Goal: Task Accomplishment & Management: Use online tool/utility

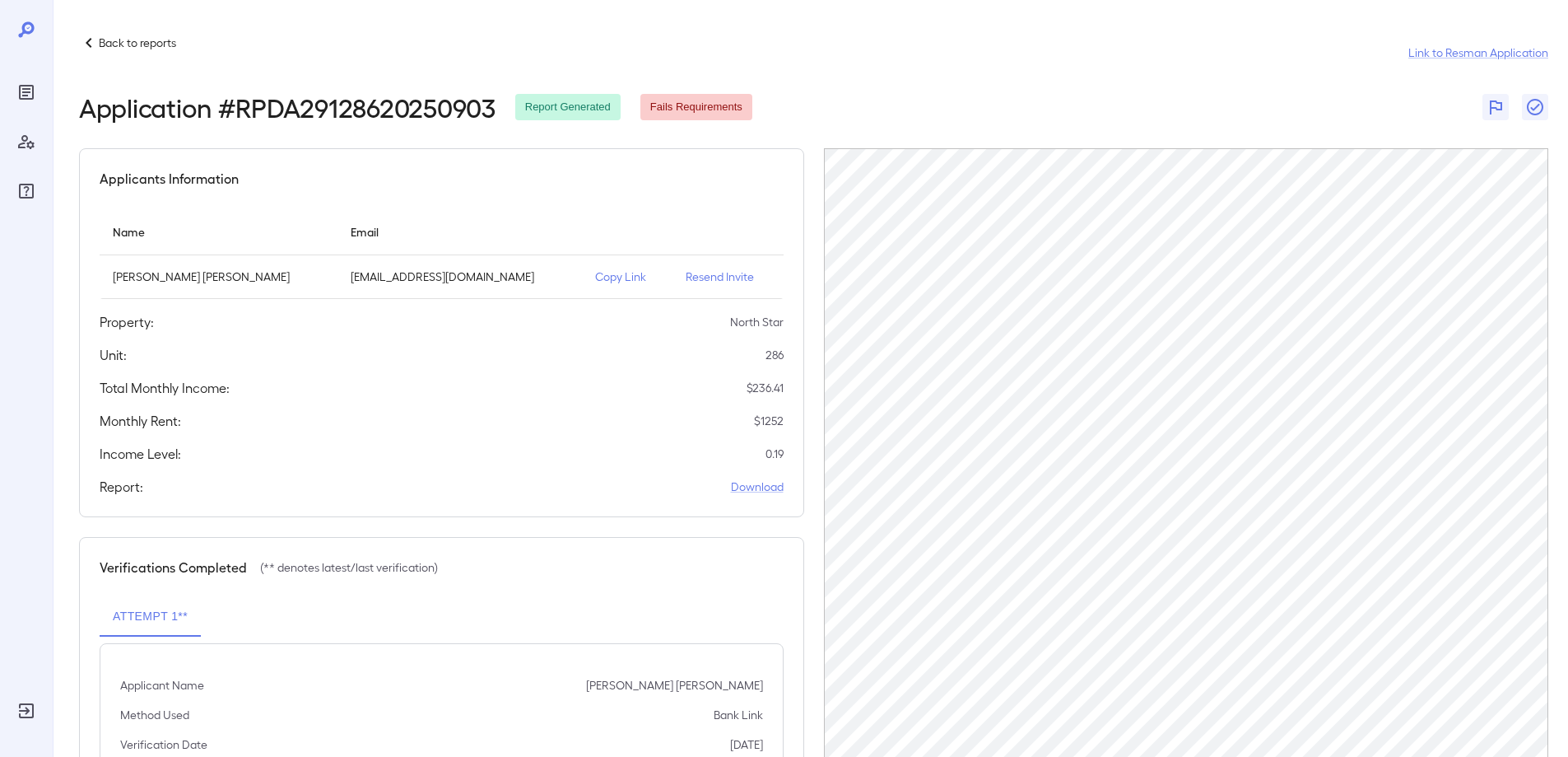
click at [34, 84] on icon "Reports" at bounding box center [26, 92] width 20 height 20
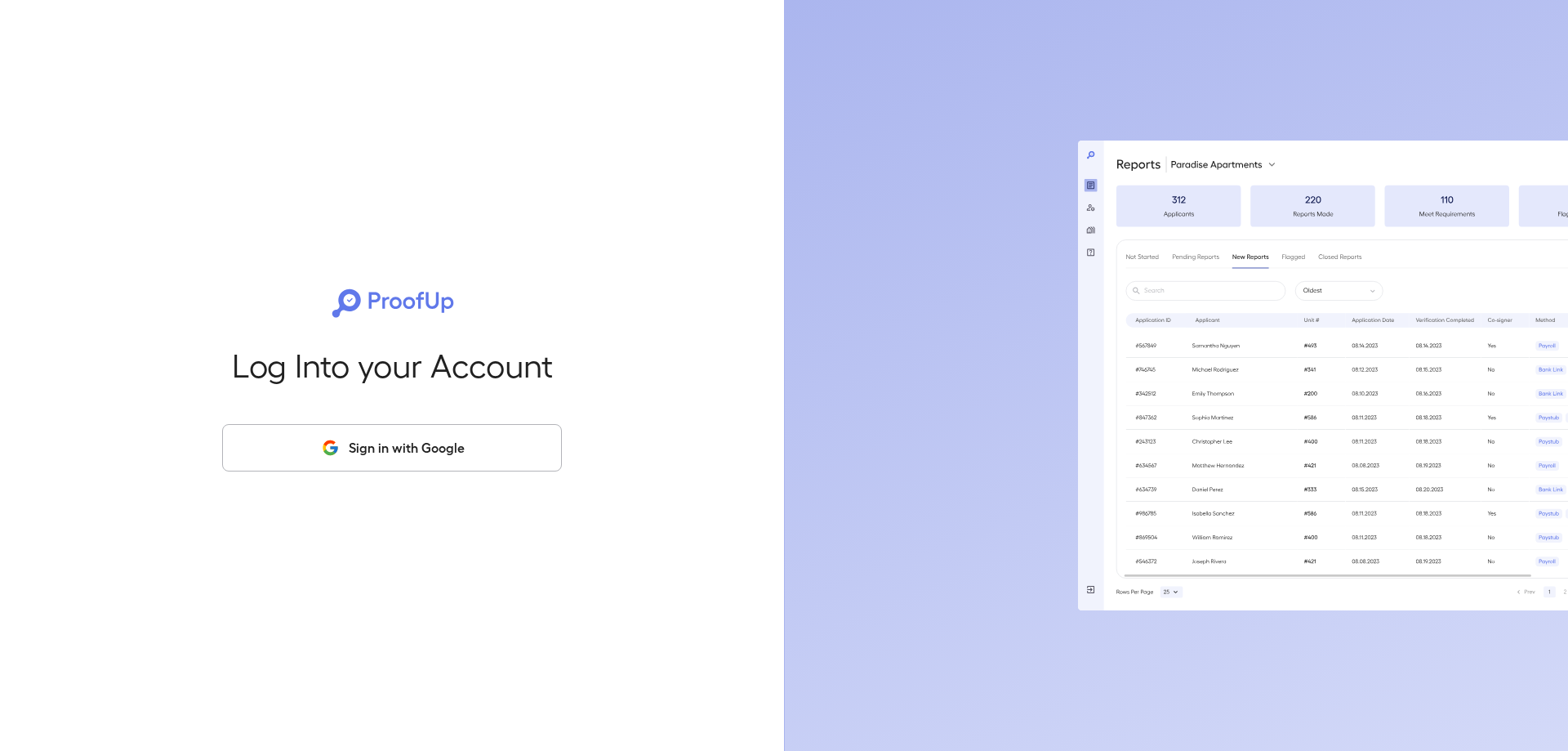
click at [412, 438] on button "Sign in with Google" at bounding box center [392, 447] width 340 height 48
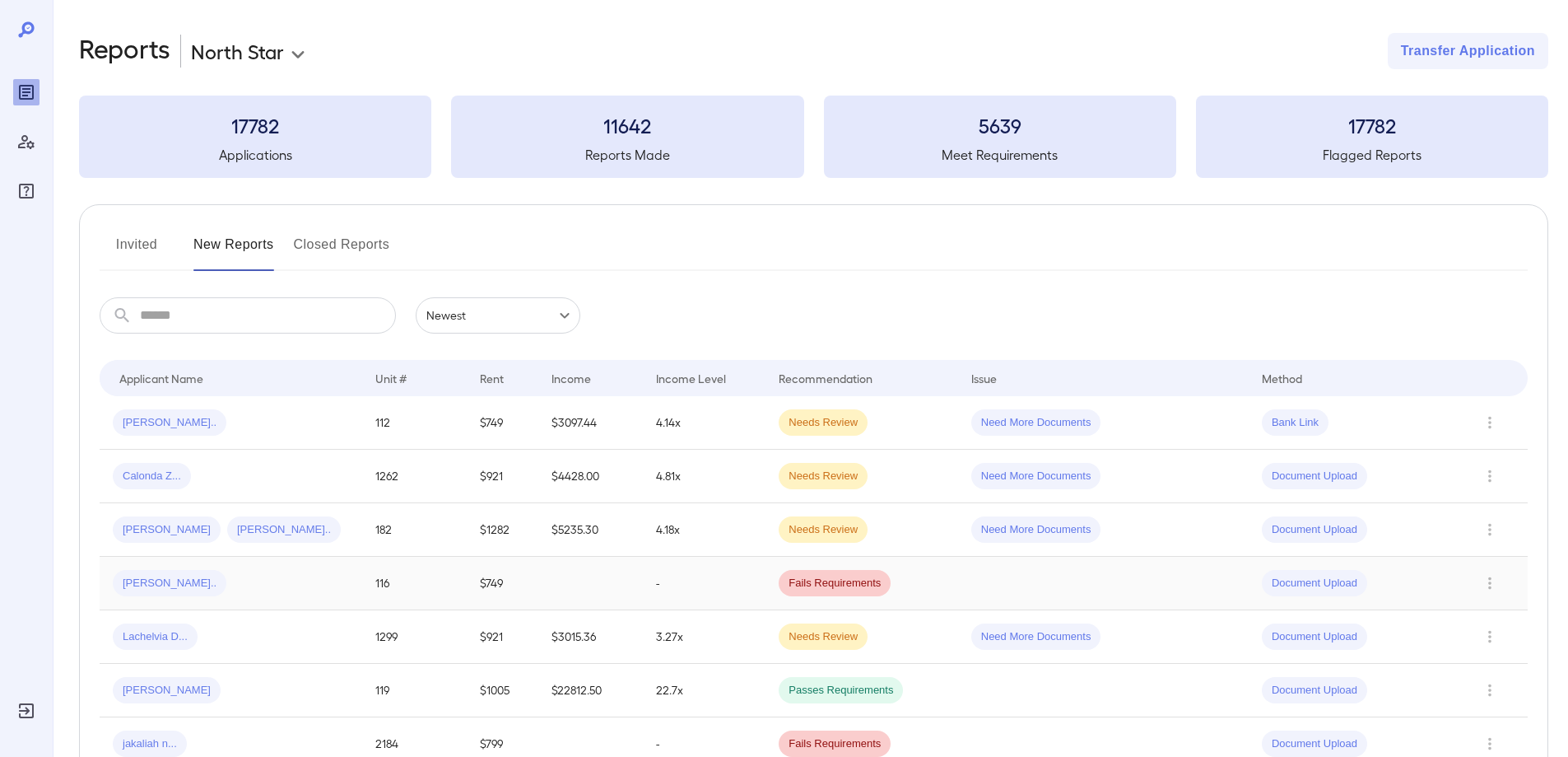
click at [248, 580] on div "Leidys M..." at bounding box center [230, 583] width 237 height 26
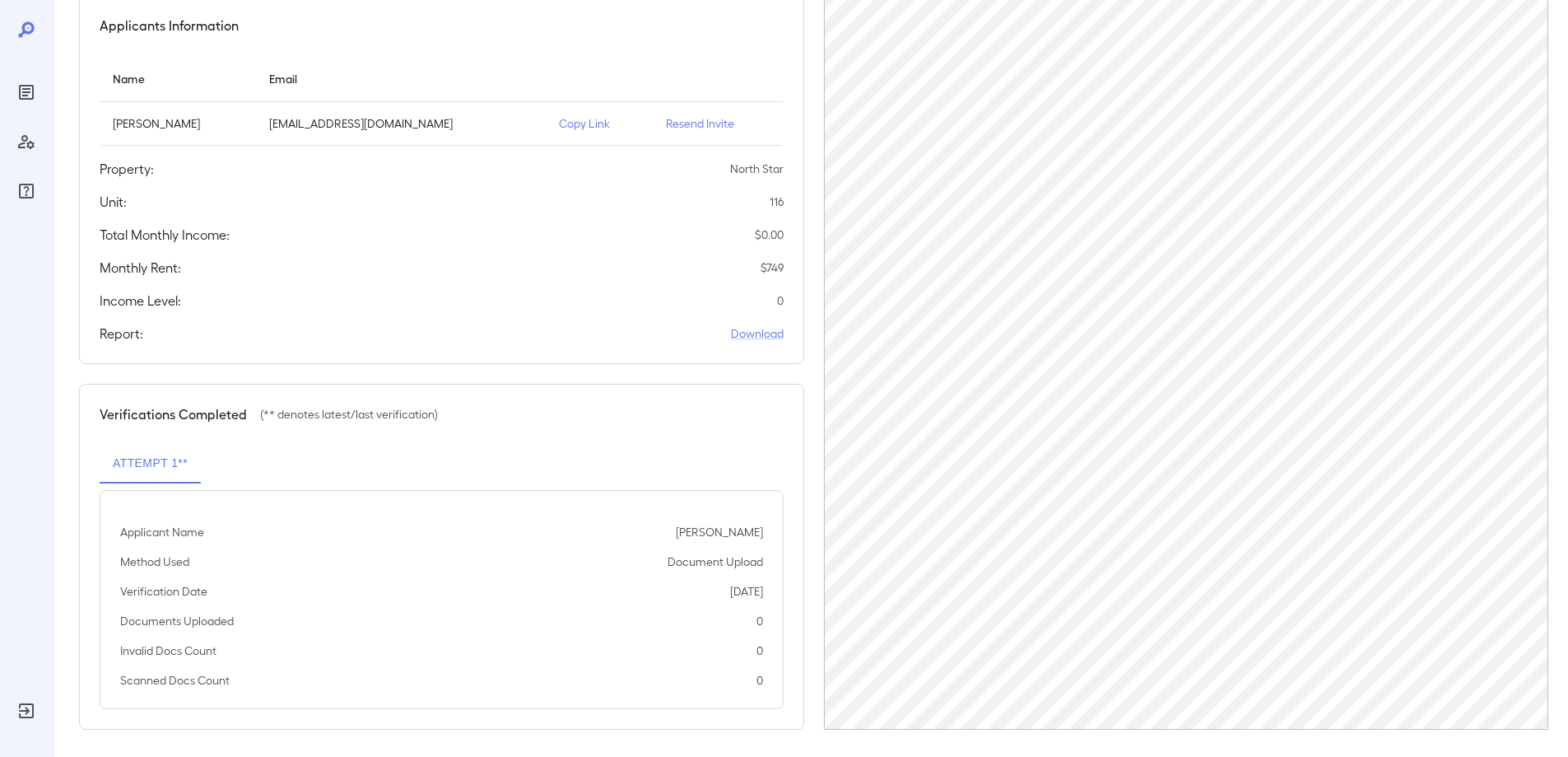
scroll to position [159, 0]
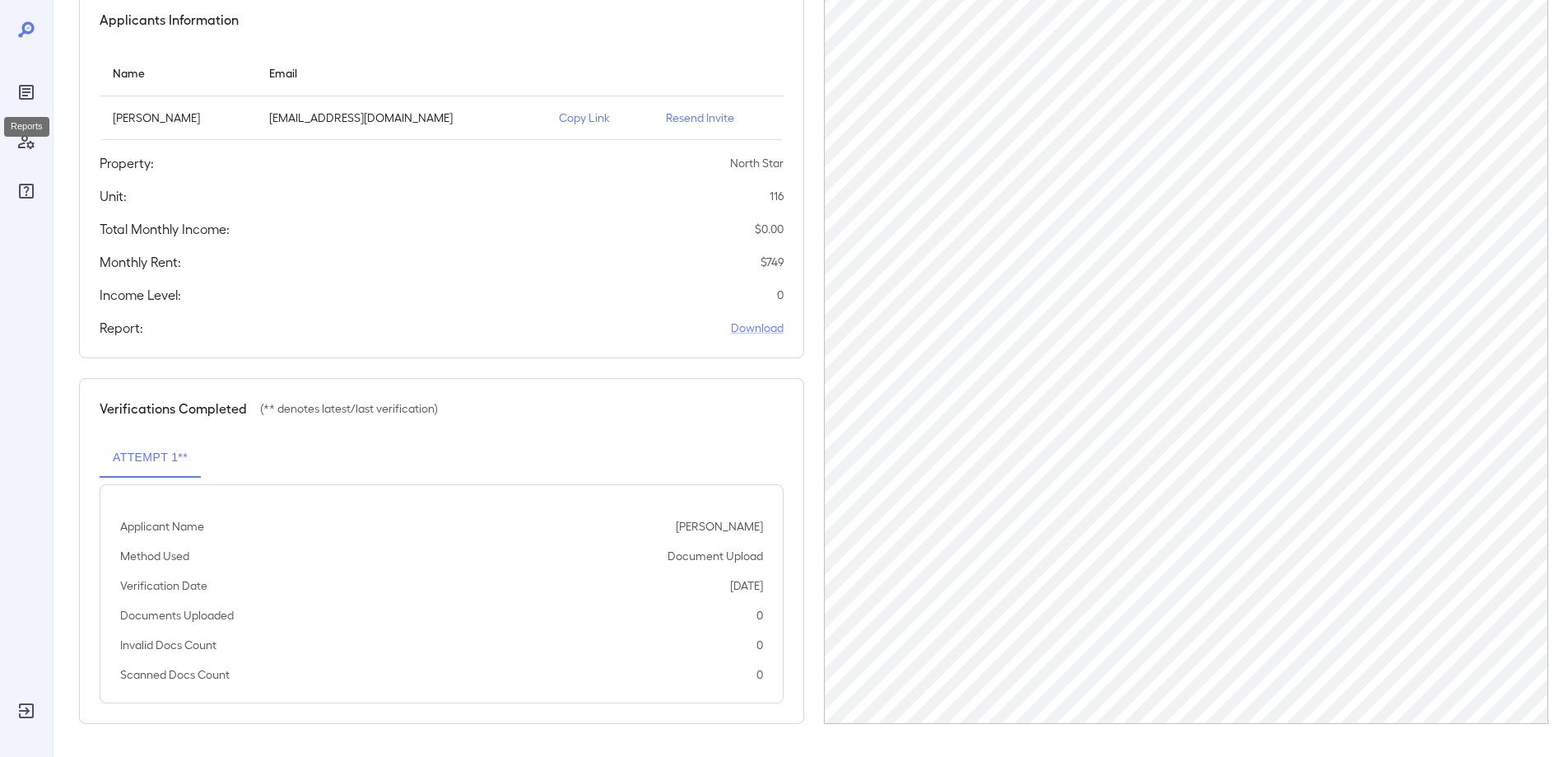
click at [17, 86] on icon "Reports" at bounding box center [26, 92] width 20 height 20
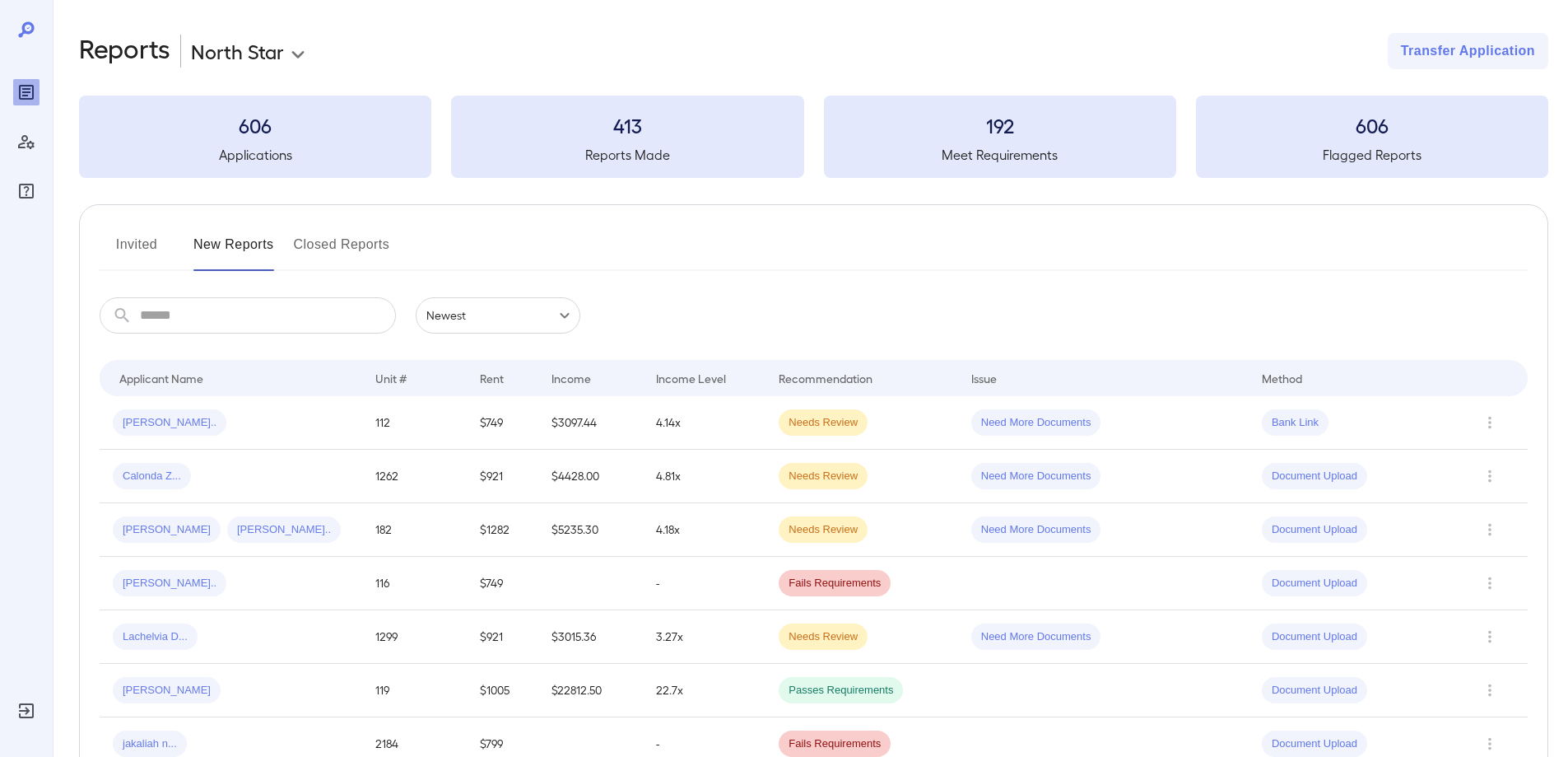
click at [140, 246] on button "Invited" at bounding box center [137, 251] width 74 height 40
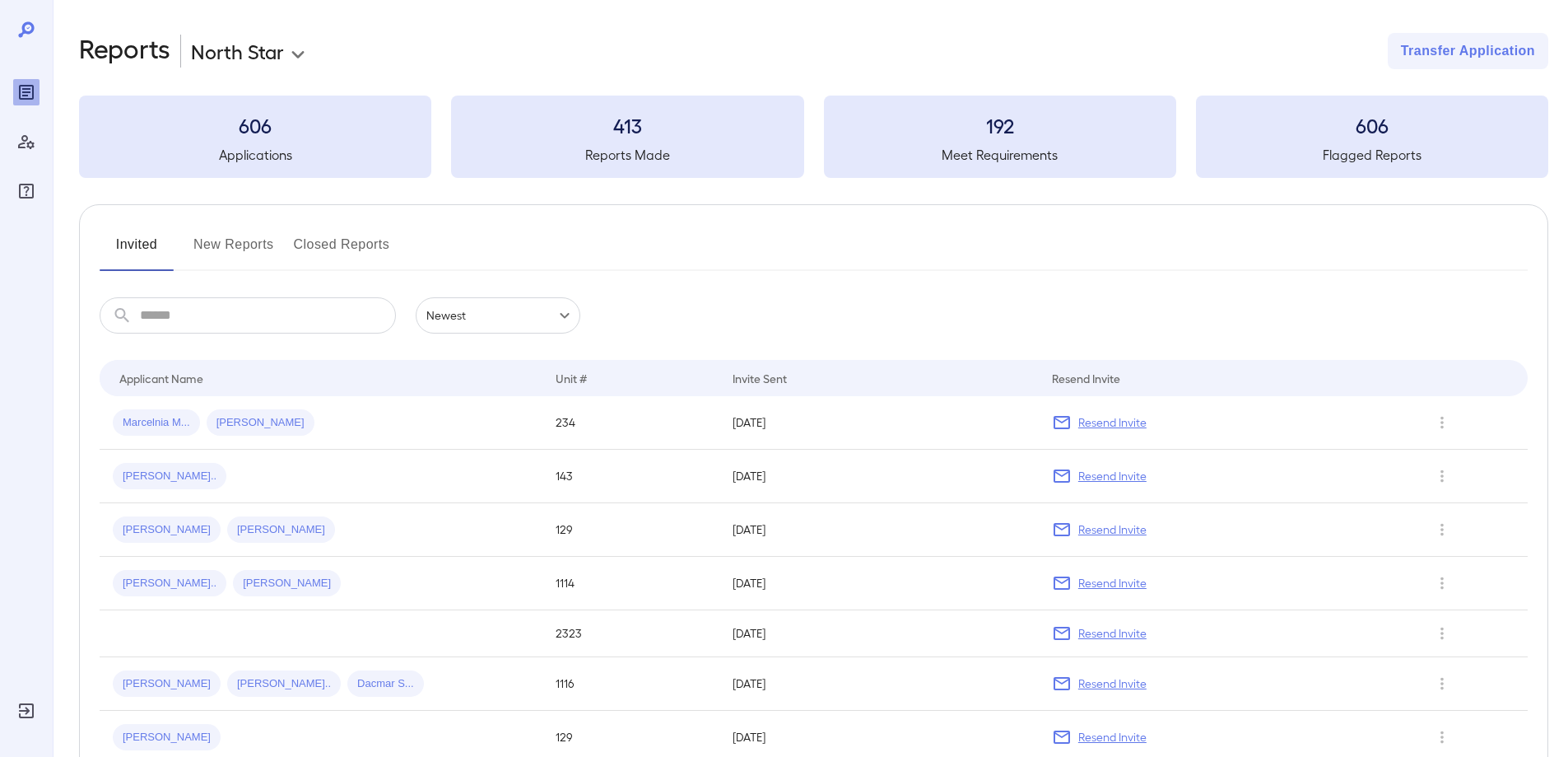
click at [202, 244] on button "New Reports" at bounding box center [233, 251] width 81 height 40
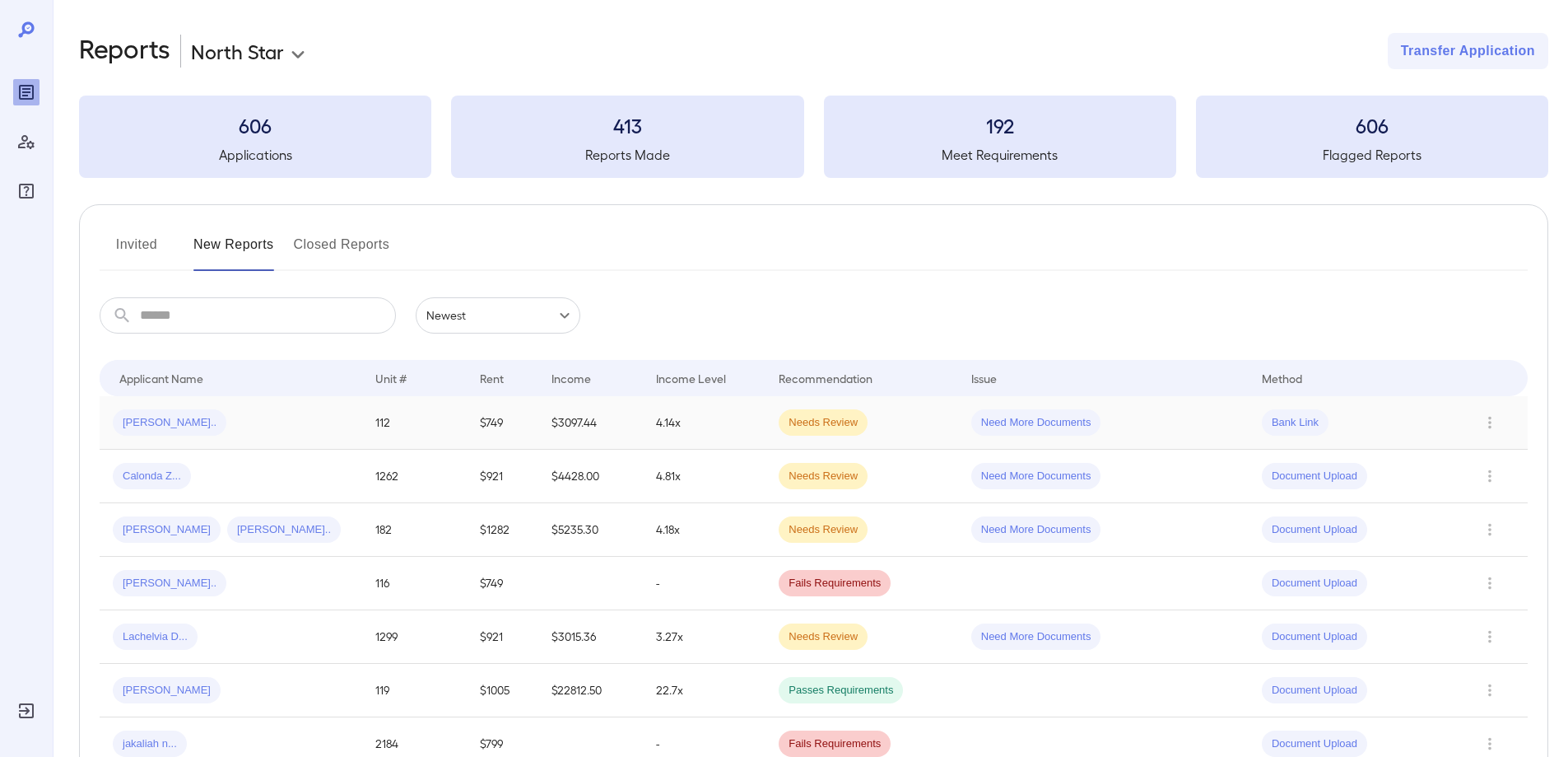
click at [209, 415] on div "Aneesa L..." at bounding box center [230, 422] width 237 height 26
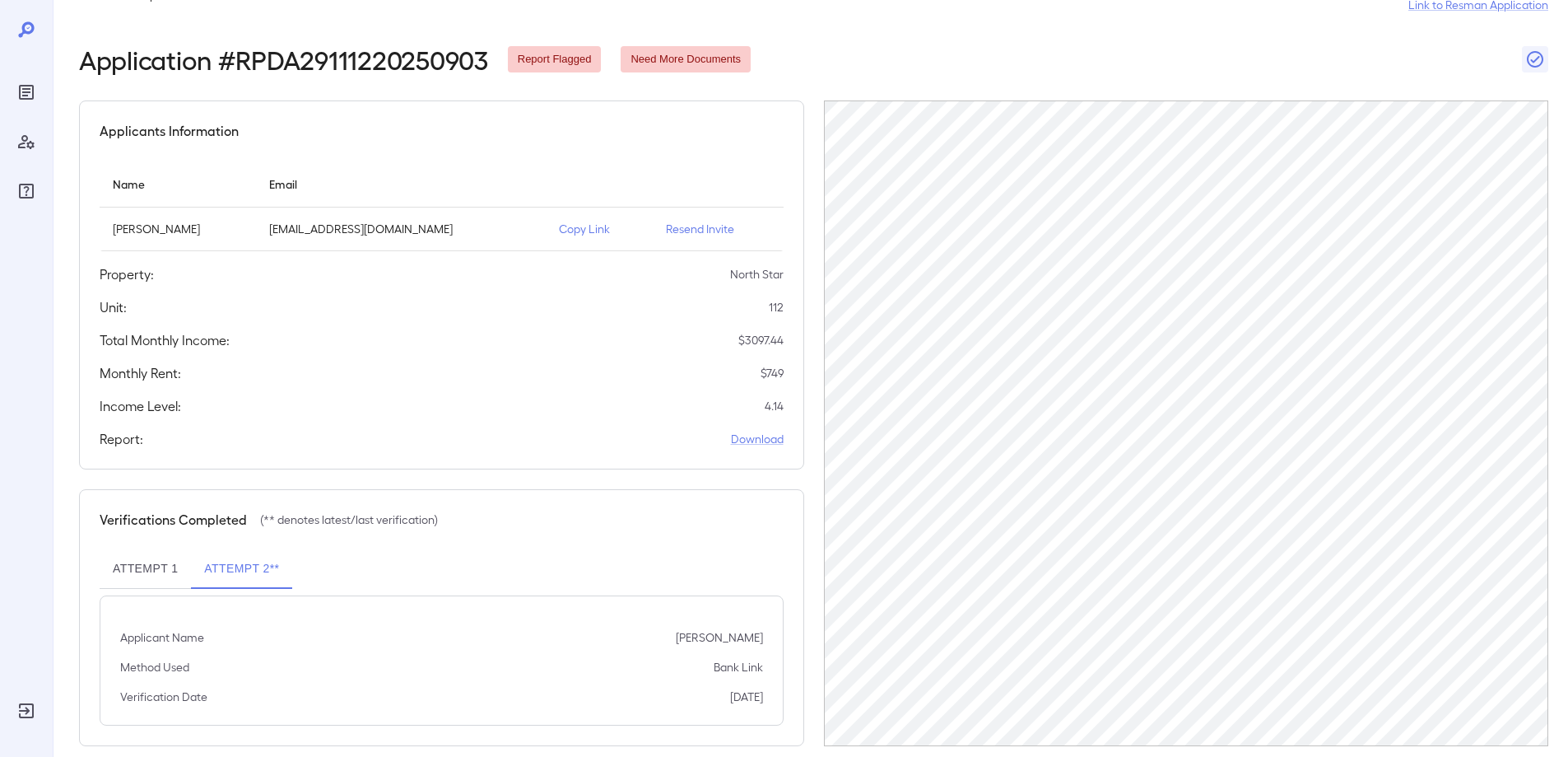
scroll to position [70, 0]
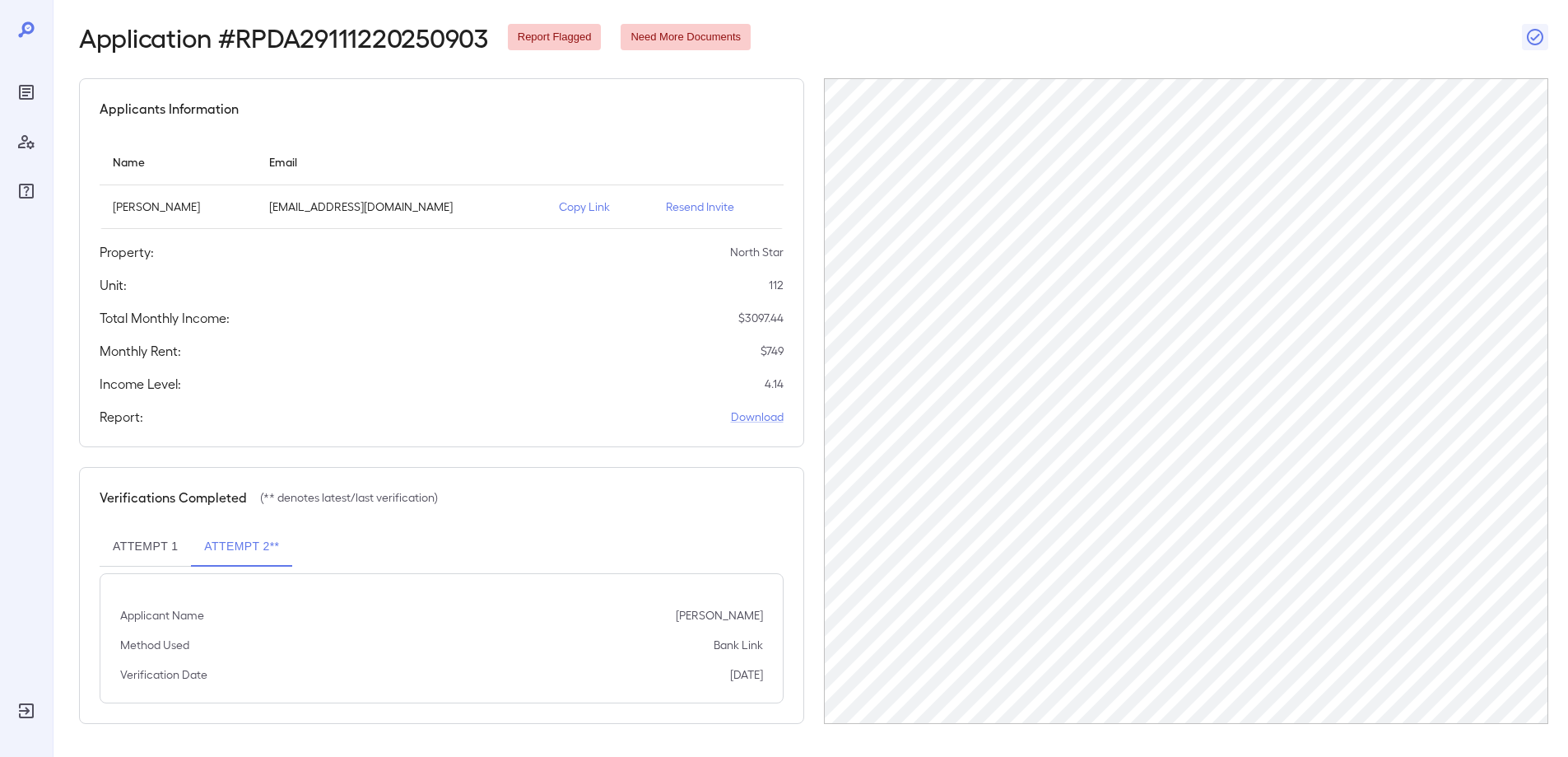
click at [580, 203] on p "Copy Link" at bounding box center [599, 207] width 81 height 16
